Goal: Information Seeking & Learning: Learn about a topic

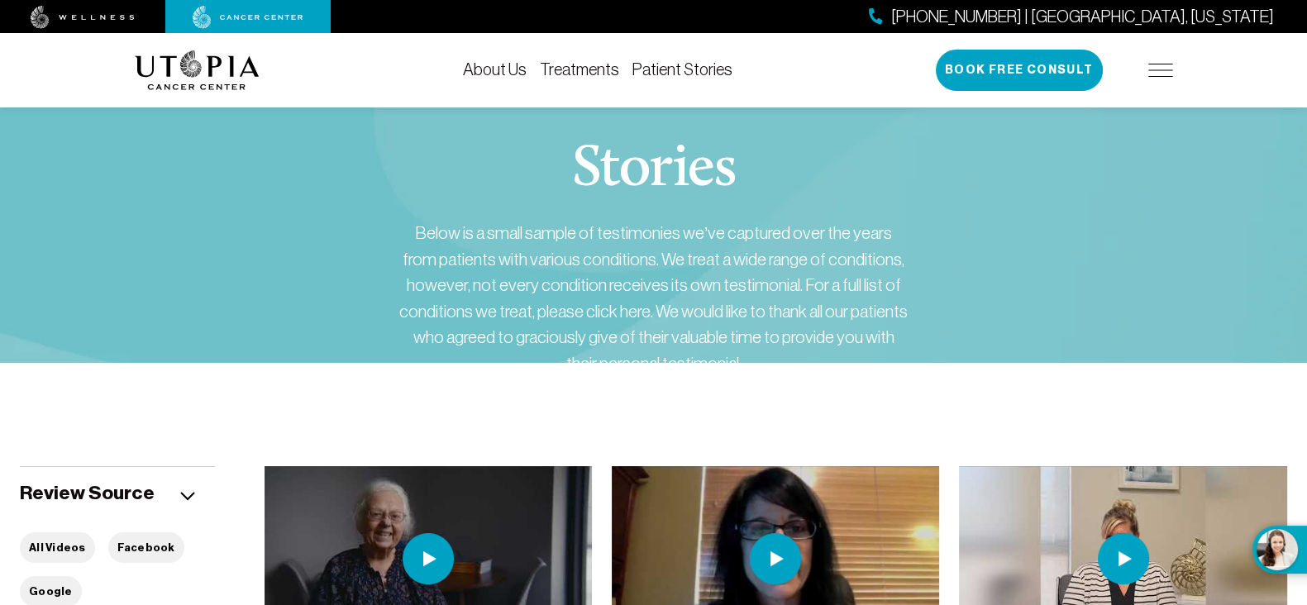
click at [600, 72] on link "Treatments" at bounding box center [579, 69] width 79 height 18
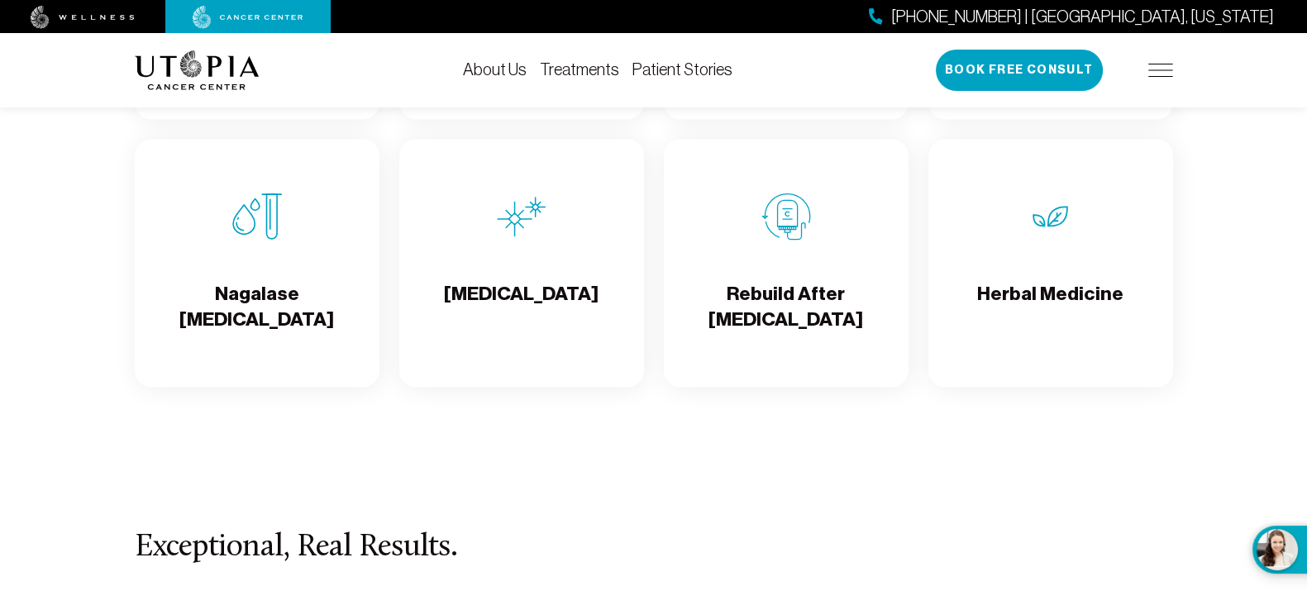
scroll to position [2789, 0]
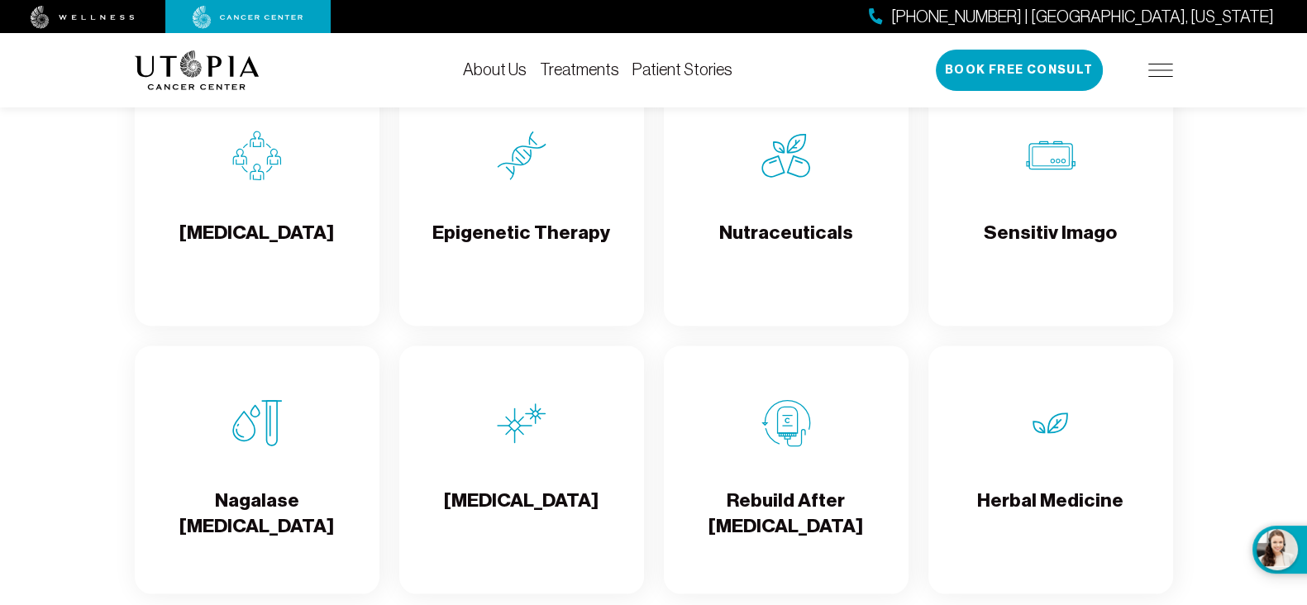
click at [269, 434] on img at bounding box center [257, 423] width 50 height 50
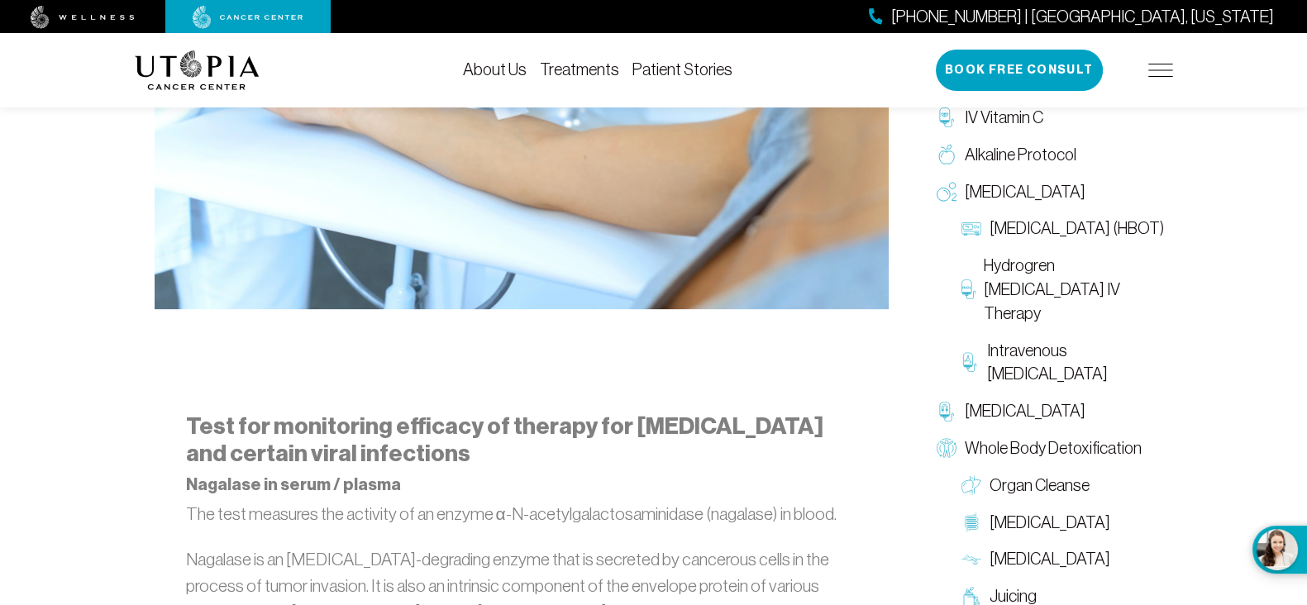
scroll to position [722, 0]
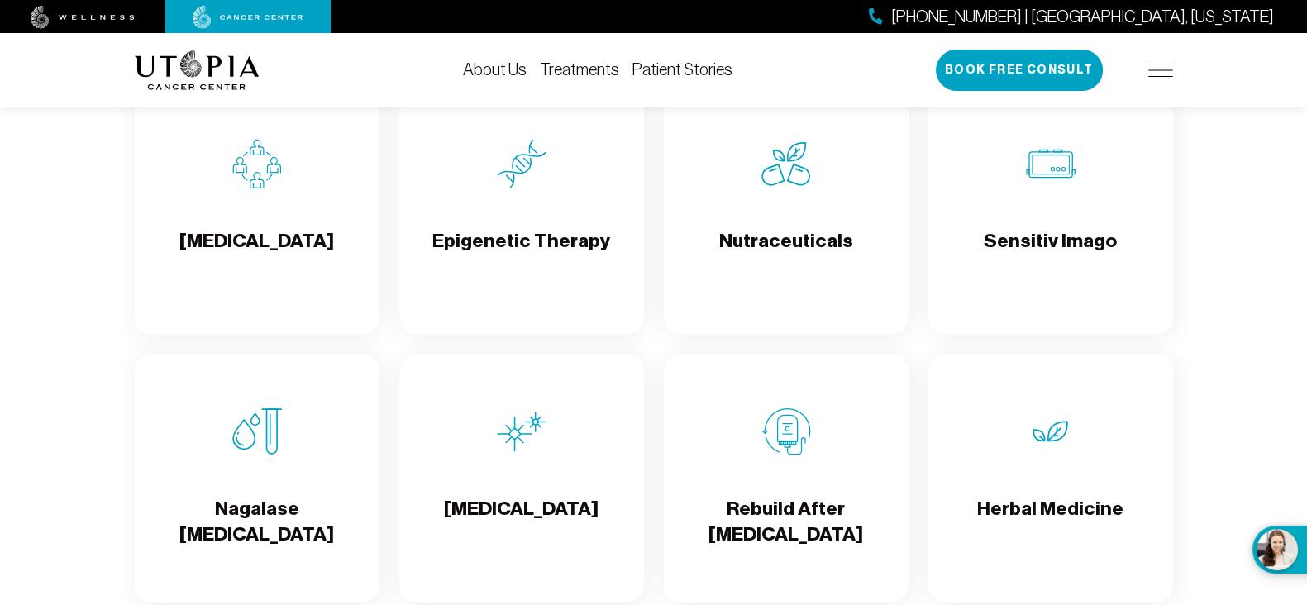
scroll to position [2789, 0]
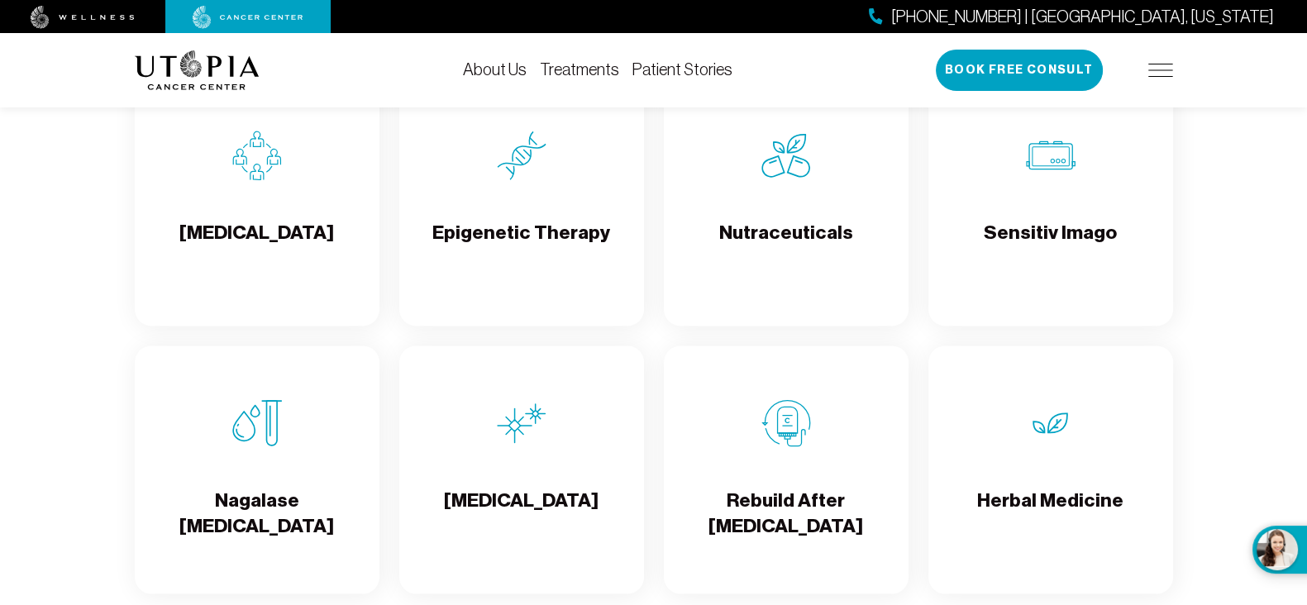
click at [1093, 270] on h4 "Sensitiv Imago" at bounding box center [1050, 247] width 133 height 54
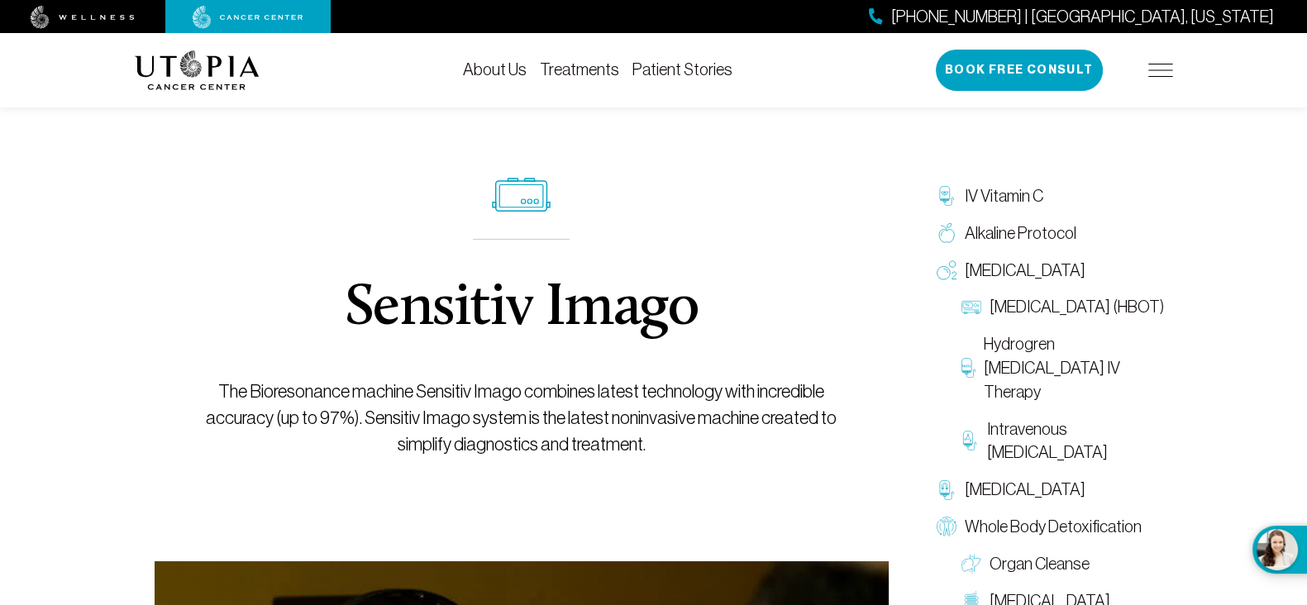
click at [1155, 75] on img at bounding box center [1160, 70] width 25 height 13
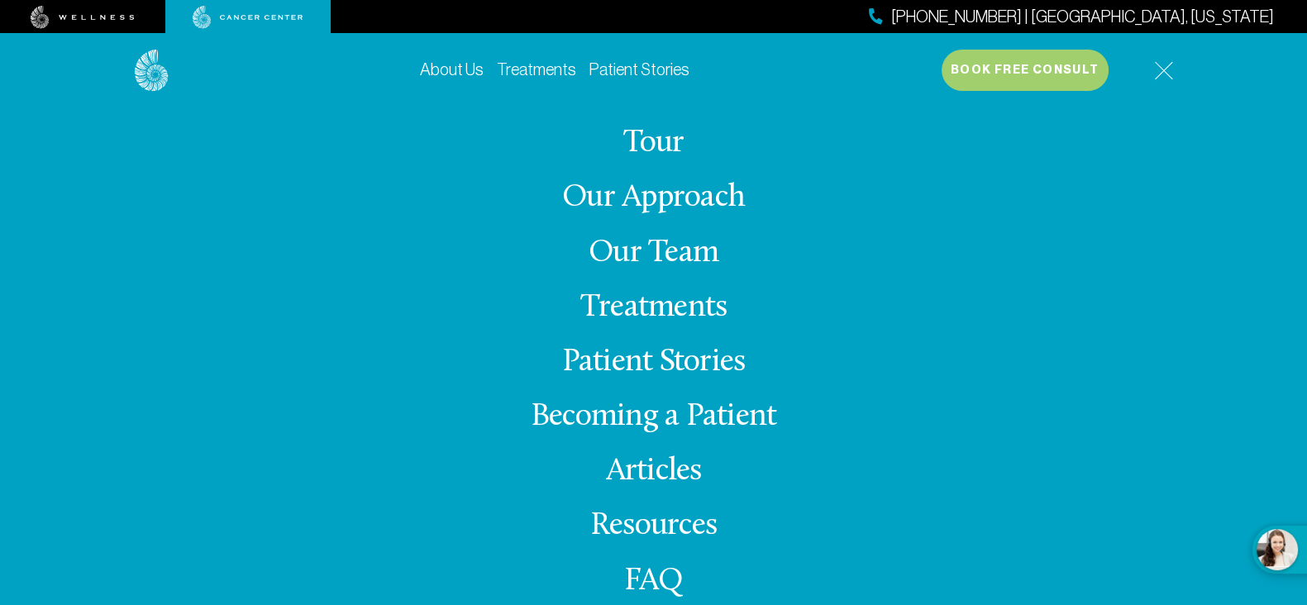
click at [1161, 68] on img at bounding box center [1163, 70] width 19 height 19
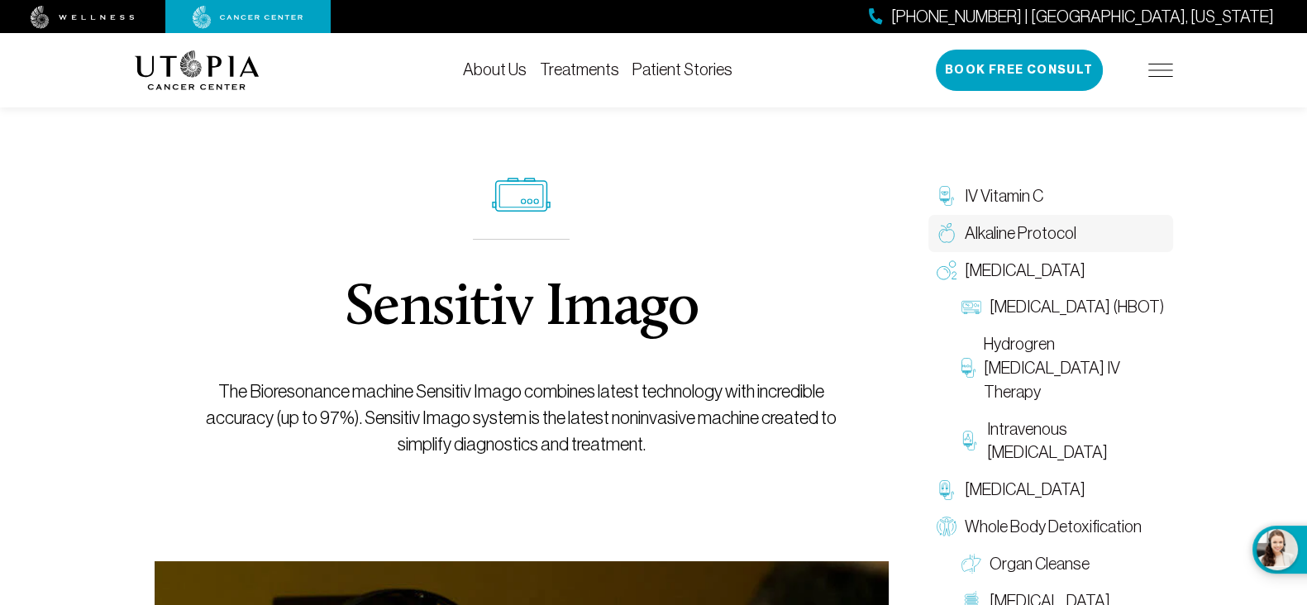
click at [987, 228] on span "Alkaline Protocol" at bounding box center [1021, 234] width 112 height 24
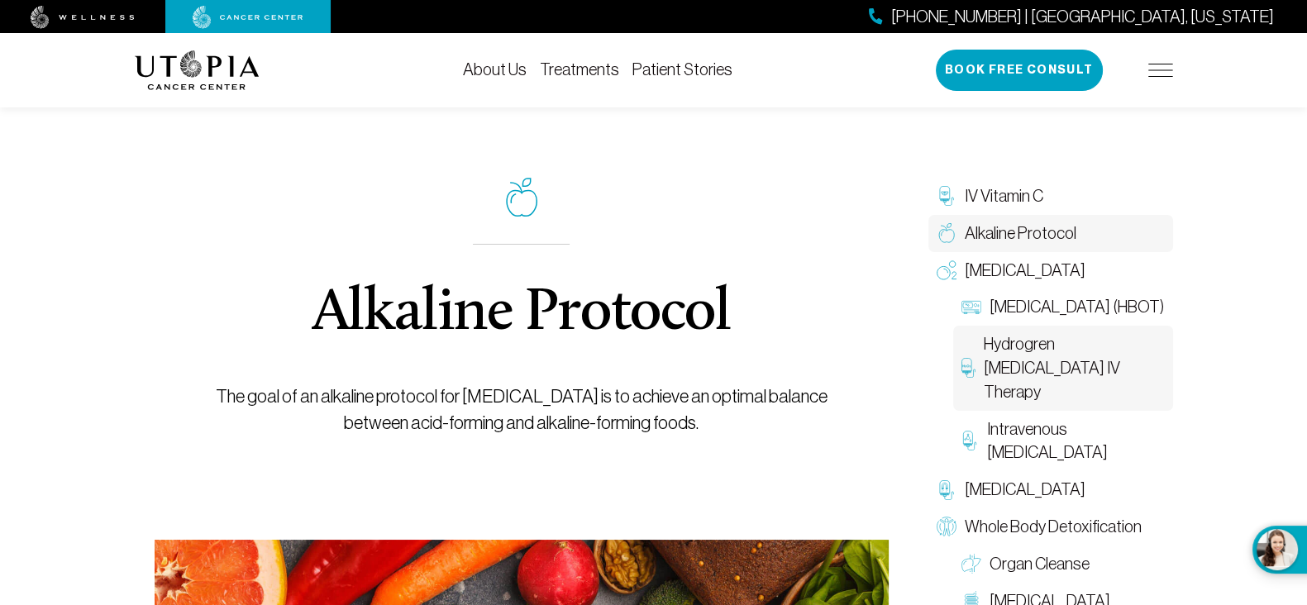
click at [1057, 361] on span "Hydrogren [MEDICAL_DATA] IV Therapy" at bounding box center [1074, 367] width 181 height 71
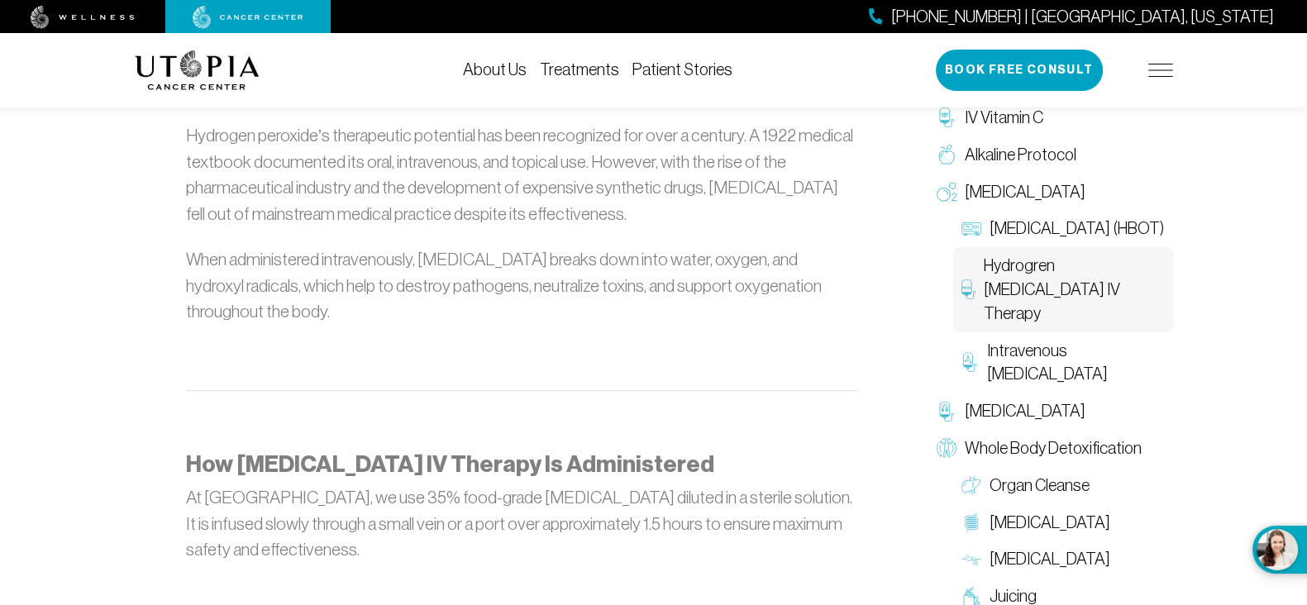
scroll to position [1033, 0]
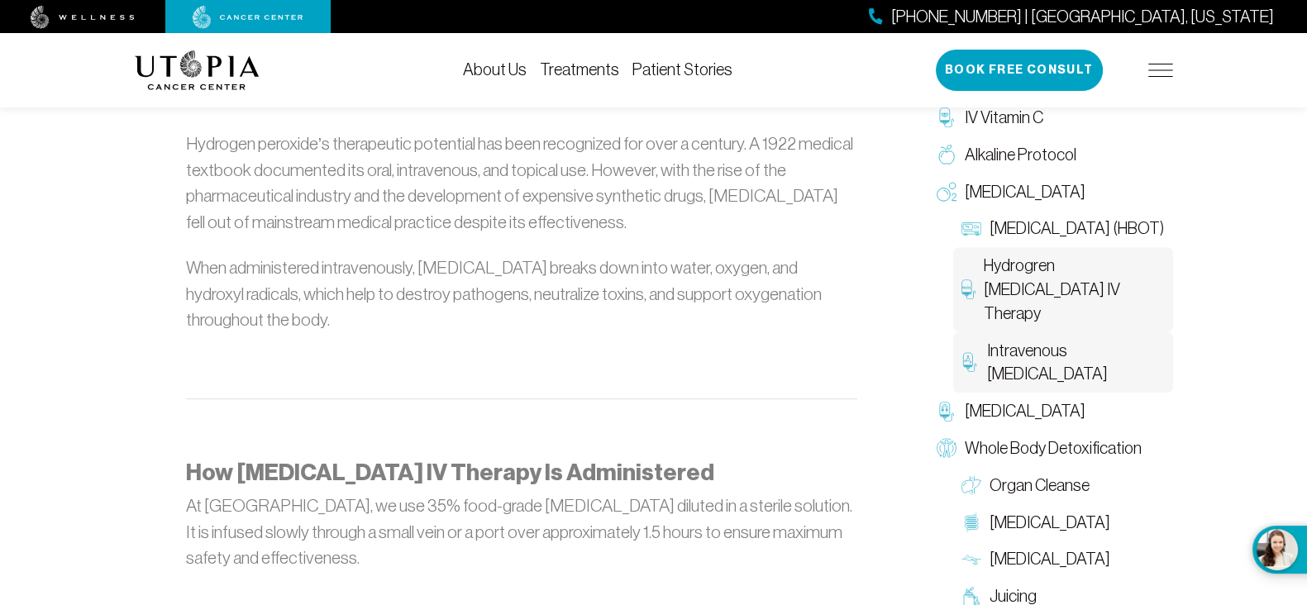
click at [1050, 365] on span "Intravenous [MEDICAL_DATA]" at bounding box center [1075, 363] width 178 height 48
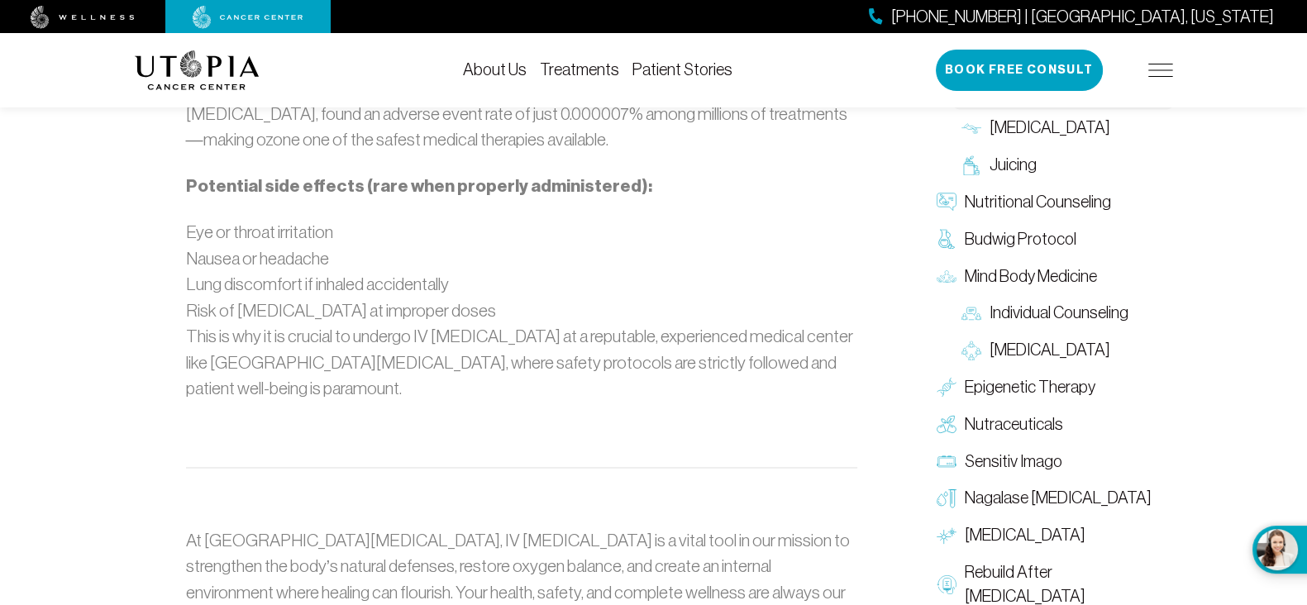
scroll to position [3202, 0]
click at [1025, 522] on span "[MEDICAL_DATA]" at bounding box center [1025, 534] width 121 height 24
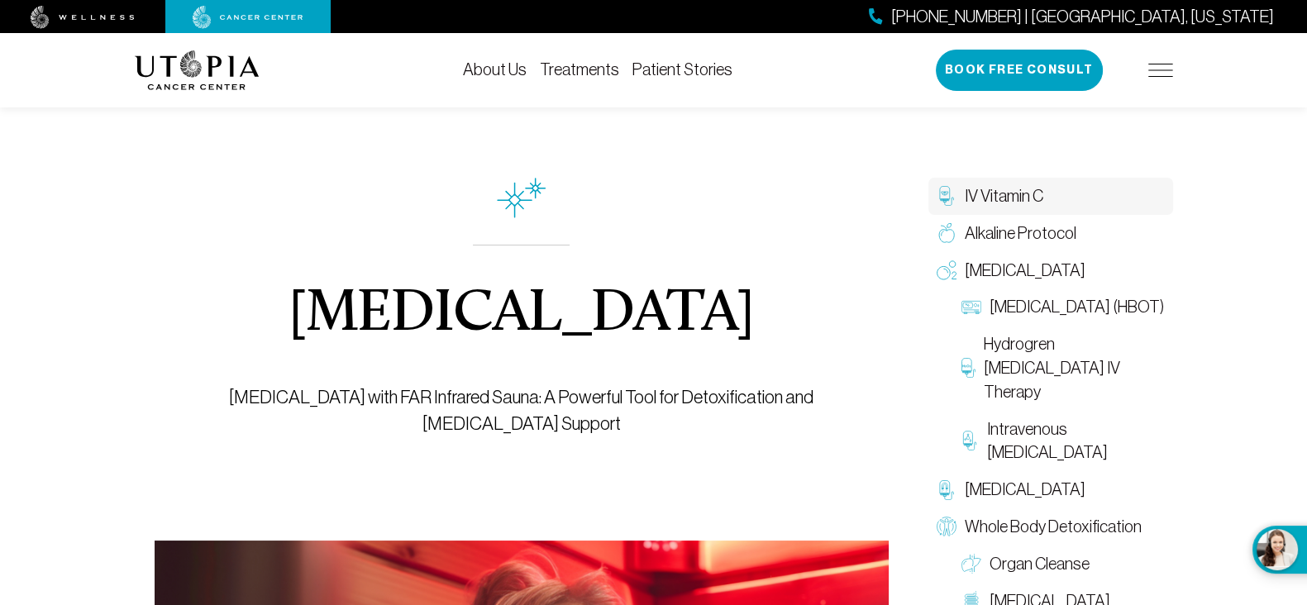
click at [984, 196] on span "IV Vitamin C" at bounding box center [1004, 196] width 79 height 24
